Goal: Information Seeking & Learning: Learn about a topic

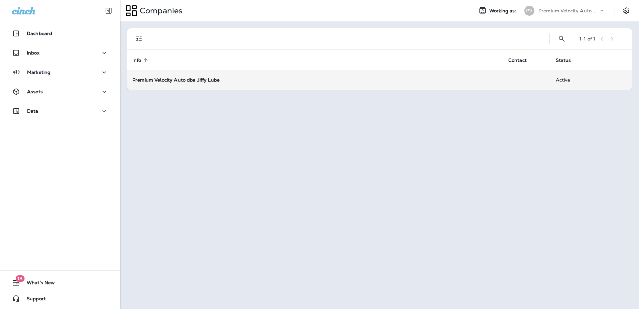
click at [159, 78] on strong "Premium Velocity Auto dba Jiffy Lube" at bounding box center [175, 80] width 87 height 6
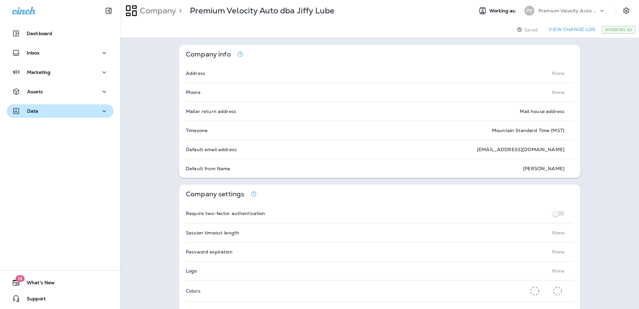
click at [100, 110] on icon "button" at bounding box center [104, 111] width 8 height 8
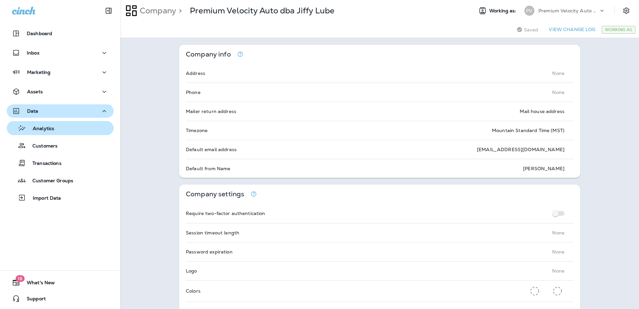
click at [39, 124] on div "Analytics" at bounding box center [31, 128] width 45 height 10
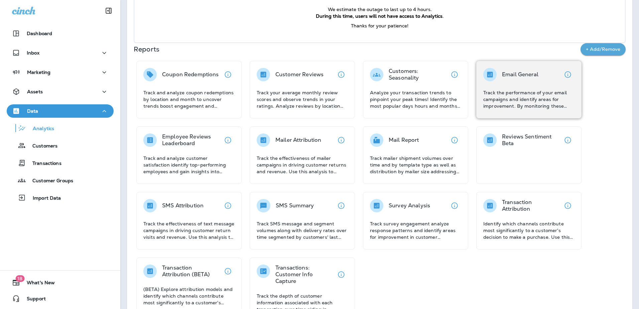
scroll to position [100, 0]
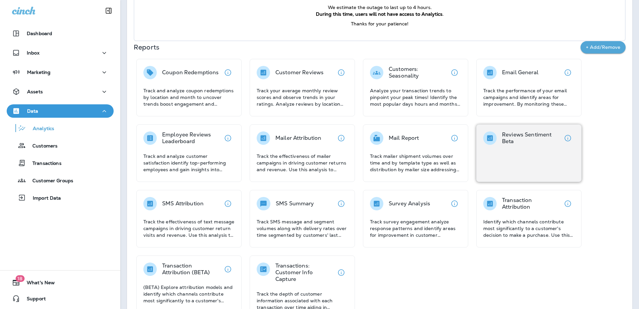
click at [317, 158] on div "Reviews Sentiment Beta" at bounding box center [528, 152] width 105 height 57
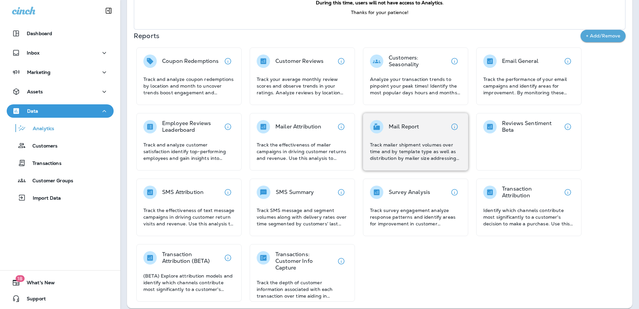
scroll to position [118, 0]
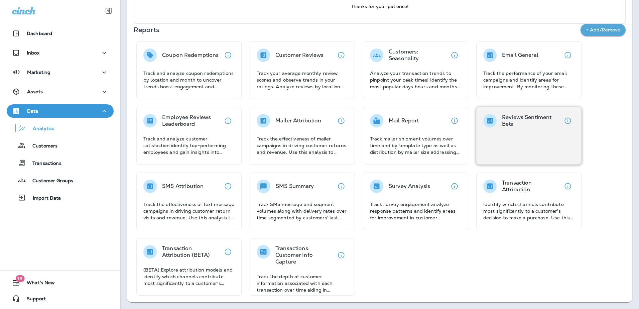
click at [317, 133] on div "Reviews Sentiment Beta" at bounding box center [528, 135] width 105 height 57
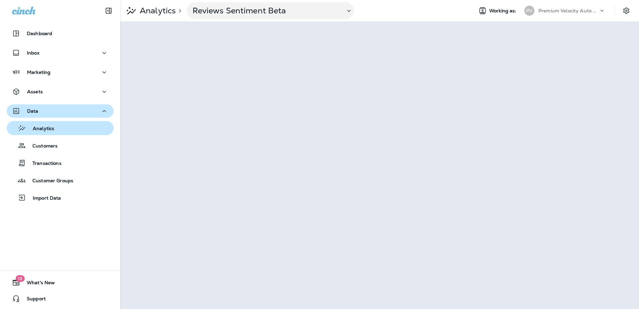
click at [55, 127] on div "Analytics" at bounding box center [60, 128] width 102 height 10
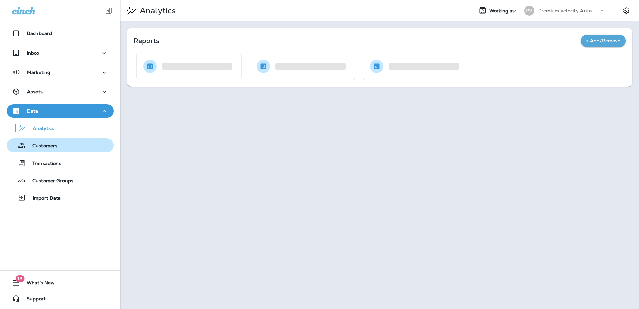
click at [50, 145] on p "Customers" at bounding box center [42, 146] width 32 height 6
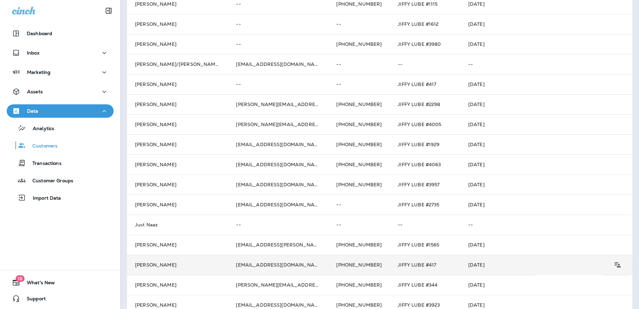
scroll to position [199, 0]
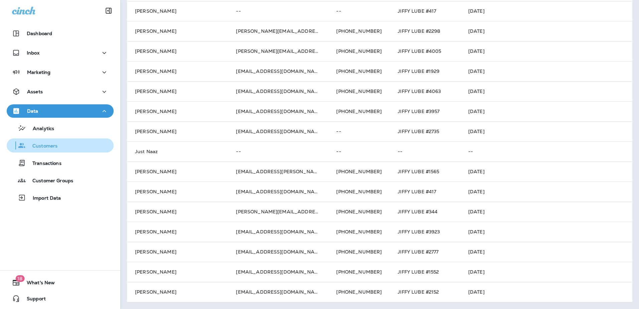
click at [47, 145] on p "Customers" at bounding box center [42, 146] width 32 height 6
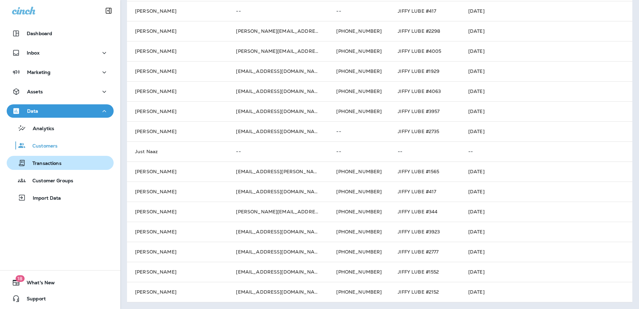
click at [44, 163] on p "Transactions" at bounding box center [44, 163] width 36 height 6
